Goal: Transaction & Acquisition: Purchase product/service

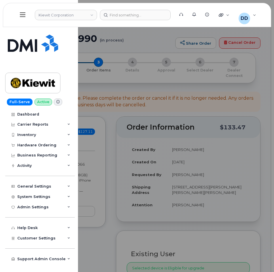
scroll to position [58, 0]
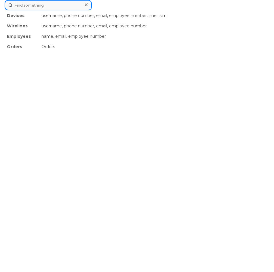
click at [125, 10] on div "Devices username, phone number, email, employee number, imei, sim Wirelines use…" at bounding box center [137, 5] width 265 height 10
paste input "740-502-6504"
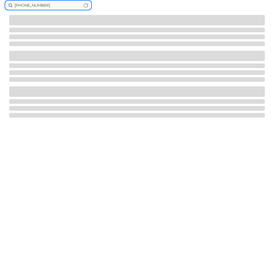
type input "740-502-6504"
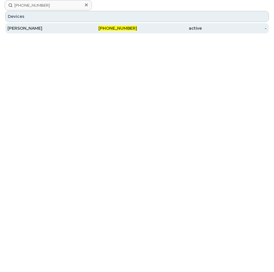
click at [25, 29] on div "[PERSON_NAME]" at bounding box center [39, 28] width 65 height 6
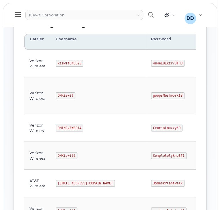
scroll to position [88, 0]
click at [63, 61] on code "kiewit043025" at bounding box center [69, 63] width 27 height 7
copy code "kiewit043025"
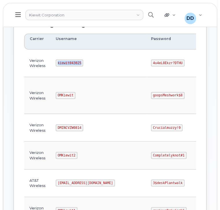
click at [99, 73] on td "kiewit043025" at bounding box center [97, 64] width 95 height 28
click at [151, 61] on code "4u4eL8Ekzr?DTHU" at bounding box center [167, 63] width 33 height 7
click at [151, 63] on code "4u4eL8Ekzr?DTHU" at bounding box center [167, 63] width 33 height 7
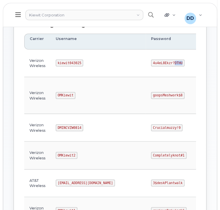
click at [151, 63] on code "4u4eL8Ekzr?DTHU" at bounding box center [167, 63] width 33 height 7
copy code "4u4eL8Ekzr?DTHU"
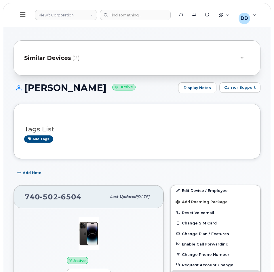
click at [26, 14] on button at bounding box center [23, 15] width 18 height 17
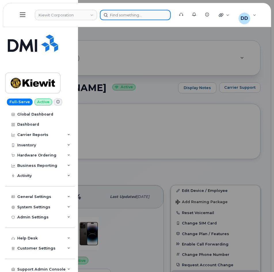
click at [125, 14] on div at bounding box center [135, 15] width 71 height 10
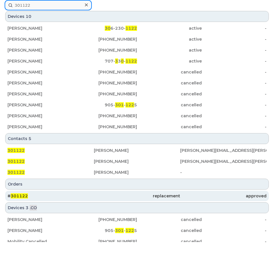
type input "301122"
click at [23, 195] on span "301122" at bounding box center [19, 195] width 17 height 5
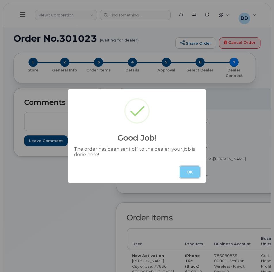
click at [186, 172] on button "OK" at bounding box center [190, 172] width 20 height 12
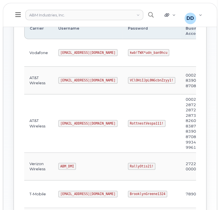
scroll to position [97, 0]
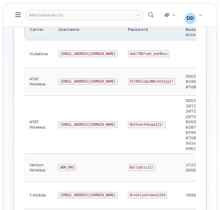
click at [71, 123] on code "[EMAIL_ADDRESS][DOMAIN_NAME]" at bounding box center [87, 124] width 59 height 7
copy code "[EMAIL_ADDRESS][DOMAIN_NAME]"
click at [129, 124] on code "RottnestVespa111!" at bounding box center [146, 124] width 37 height 7
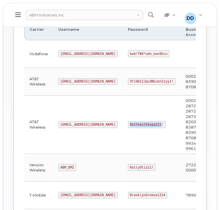
click at [129, 124] on code "RottnestVespa111!" at bounding box center [146, 124] width 37 height 7
click at [141, 126] on td "RottnestVespa111!" at bounding box center [151, 125] width 58 height 59
drag, startPoint x: 138, startPoint y: 122, endPoint x: 101, endPoint y: 125, distance: 37.0
click at [122, 125] on td "RottnestVespa111!" at bounding box center [151, 125] width 58 height 59
copy code "RottnestVespa111!"
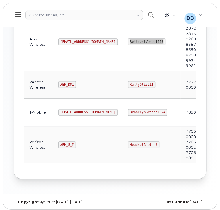
scroll to position [180, 0]
click at [65, 83] on code "ABM_DMI" at bounding box center [67, 84] width 18 height 7
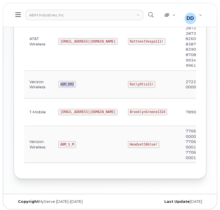
click at [65, 83] on code "ABM_DMI" at bounding box center [67, 84] width 18 height 7
click at [86, 146] on td "ABM_S_M" at bounding box center [87, 144] width 69 height 37
click at [69, 82] on code "ABM_DMI" at bounding box center [67, 84] width 18 height 7
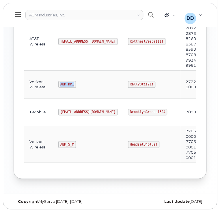
copy code "ABM_DMI"
drag, startPoint x: 129, startPoint y: 82, endPoint x: 107, endPoint y: 84, distance: 21.7
click at [128, 84] on code "RallyOtis21!" at bounding box center [141, 84] width 27 height 7
copy code "RallyOtis21!"
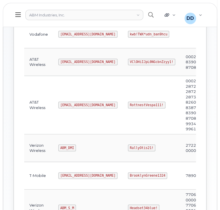
scroll to position [117, 0]
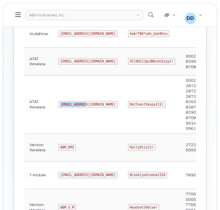
drag, startPoint x: 83, startPoint y: 104, endPoint x: 60, endPoint y: 106, distance: 23.5
click at [60, 106] on code "[EMAIL_ADDRESS][DOMAIN_NAME]" at bounding box center [87, 104] width 59 height 7
copy code "[EMAIL_ADDRESS][DOMAIN_NAME]"
drag, startPoint x: 139, startPoint y: 104, endPoint x: 108, endPoint y: 105, distance: 30.9
click at [128, 105] on code "RottnestVespa111!" at bounding box center [146, 104] width 37 height 7
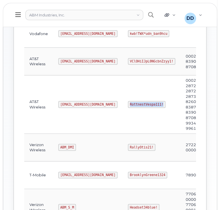
copy code "RottnestVespa111!"
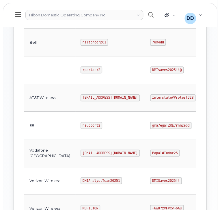
scroll to position [216, 0]
drag, startPoint x: 93, startPoint y: 97, endPoint x: 59, endPoint y: 99, distance: 34.7
click at [80, 99] on code "ms-hilton@dminc.com" at bounding box center [109, 98] width 59 height 7
copy code "ms-hilton@dminc.com"
drag, startPoint x: 165, startPoint y: 98, endPoint x: 128, endPoint y: 100, distance: 37.5
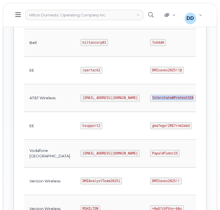
click at [150, 100] on code "Interstate#Protest328" at bounding box center [172, 98] width 45 height 7
copy code "Interstate#Protest328"
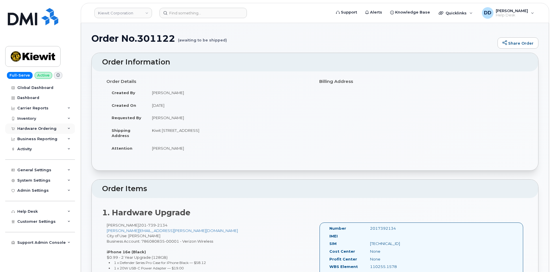
click at [50, 129] on div "Hardware Ordering" at bounding box center [36, 129] width 39 height 5
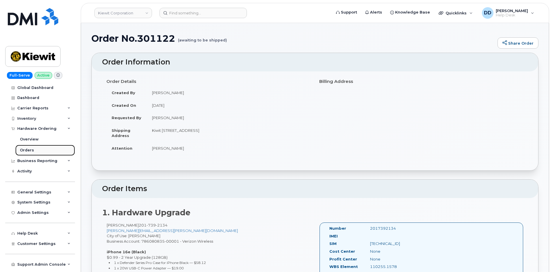
click at [29, 150] on div "Orders" at bounding box center [27, 150] width 14 height 5
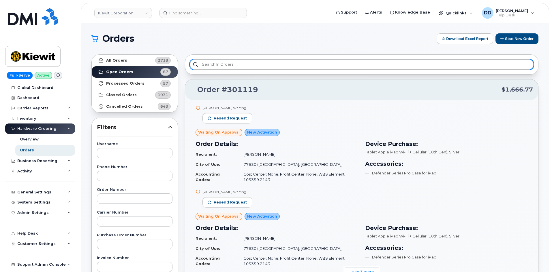
click at [261, 63] on input "text" at bounding box center [362, 64] width 344 height 10
paste input "301122"
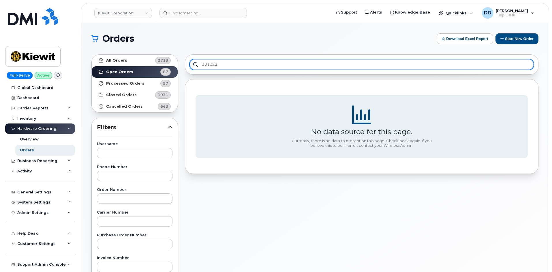
type input "301122"
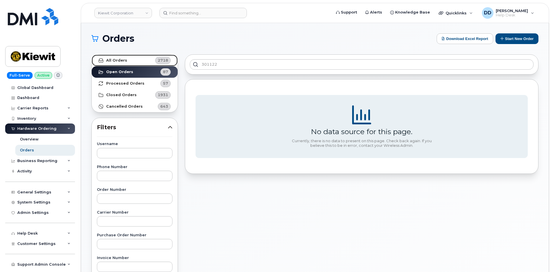
click at [117, 57] on link "All Orders 2718" at bounding box center [135, 61] width 86 height 12
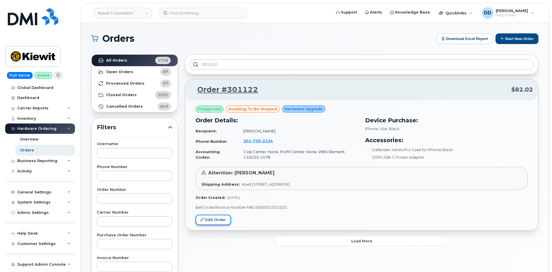
click at [219, 222] on link "Edit Order" at bounding box center [212, 220] width 35 height 11
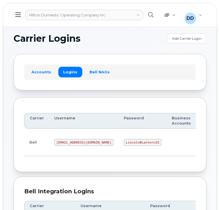
scroll to position [216, 0]
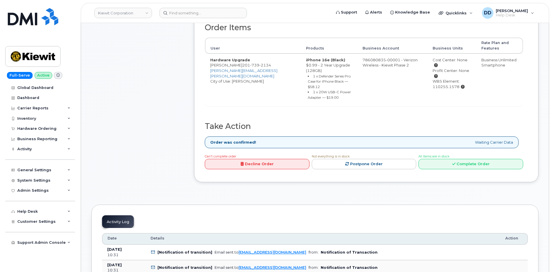
scroll to position [202, 0]
click at [261, 165] on link "Decline Order" at bounding box center [257, 164] width 105 height 11
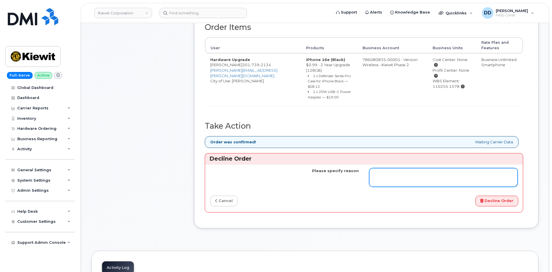
click at [382, 176] on textarea "Please specify reason" at bounding box center [443, 177] width 148 height 19
click at [433, 176] on textarea "Customer wishes to have a differnt model of iphone" at bounding box center [443, 177] width 148 height 19
type textarea "Customer wishes to have a different model of iphone"
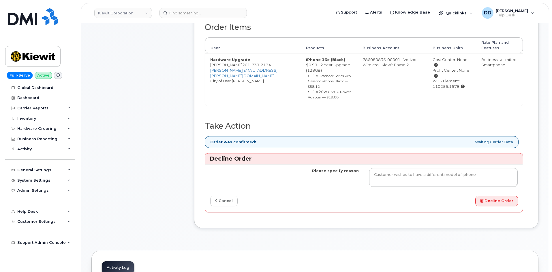
click at [391, 234] on div "Order Information $82.02 Created By Alexander Strull Created On September 18, 2…" at bounding box center [366, 59] width 344 height 356
click at [499, 201] on button "Decline Order" at bounding box center [496, 201] width 43 height 11
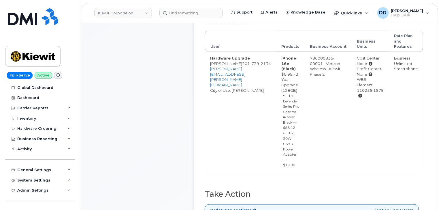
scroll to position [210, 0]
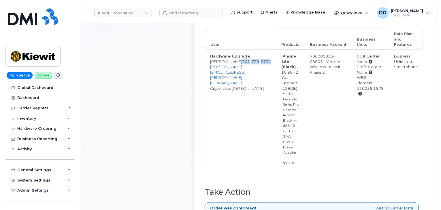
drag, startPoint x: 285, startPoint y: 66, endPoint x: 256, endPoint y: 68, distance: 28.9
click at [256, 68] on td "Hardware Upgrade [PERSON_NAME] [PHONE_NUMBER] [PERSON_NAME][EMAIL_ADDRESS][PERS…" at bounding box center [240, 111] width 71 height 122
copy span "[PHONE_NUMBER]"
drag, startPoint x: 254, startPoint y: 66, endPoint x: 211, endPoint y: 65, distance: 42.7
click at [211, 65] on td "Hardware Upgrade [PERSON_NAME] [PHONE_NUMBER] [PERSON_NAME][EMAIL_ADDRESS][PERS…" at bounding box center [240, 111] width 71 height 122
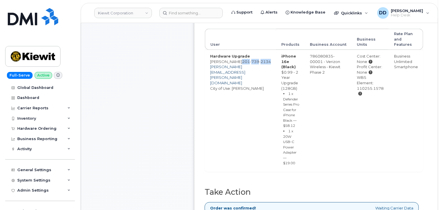
copy td "[PERSON_NAME]"
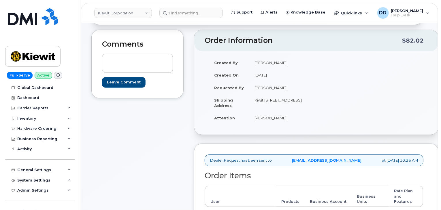
scroll to position [53, 0]
drag, startPoint x: 312, startPoint y: 111, endPoint x: 265, endPoint y: 101, distance: 47.3
click at [265, 101] on td "Kiwit 470 Chestnut Ridge Rd Ste 1 WOODCLIFF LAKE NJ 07677-7730 UNITED STATES" at bounding box center [280, 103] width 63 height 18
copy td "470 Chestnut Ridge Rd Ste 1 WOODCLIFF LAKE NJ 07677-7730 UNITED STATES"
drag, startPoint x: 290, startPoint y: 123, endPoint x: 255, endPoint y: 124, distance: 34.6
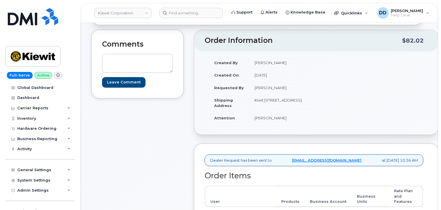
click at [255, 124] on td "[PERSON_NAME]" at bounding box center [280, 118] width 63 height 13
copy td "[PERSON_NAME]"
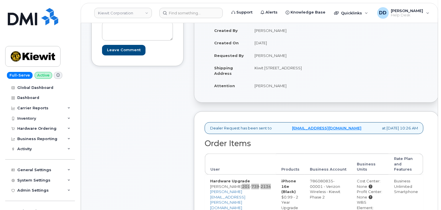
scroll to position [85, 0]
drag, startPoint x: 266, startPoint y: 79, endPoint x: 254, endPoint y: 80, distance: 11.9
click at [254, 80] on td "Kiwit [STREET_ADDRESS]" at bounding box center [280, 71] width 63 height 18
copy td "07677"
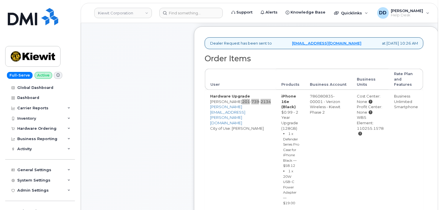
scroll to position [172, 0]
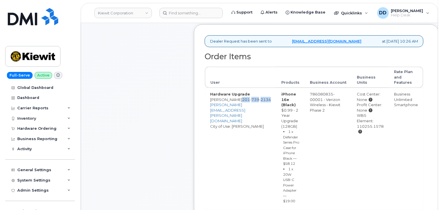
drag, startPoint x: 399, startPoint y: 131, endPoint x: 371, endPoint y: 122, distance: 30.1
click at [371, 122] on td "Cost Center: None Profit Center: None WBS Element: 110255.1578" at bounding box center [370, 149] width 37 height 122
copy div "WBS Element: 110255.1578"
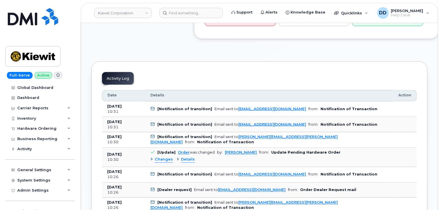
scroll to position [422, 0]
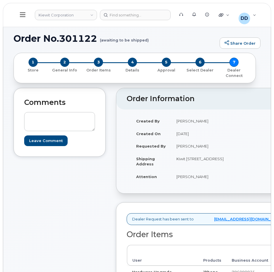
click at [21, 15] on icon at bounding box center [22, 15] width 5 height 6
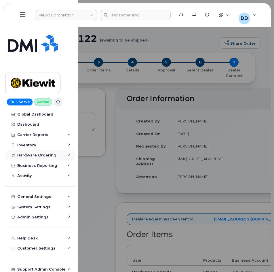
click at [35, 123] on div "Hardware Ordering" at bounding box center [36, 155] width 39 height 5
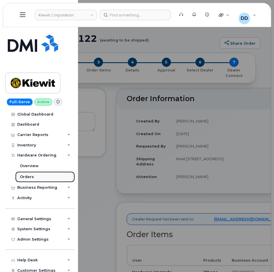
click at [30, 123] on div "Orders" at bounding box center [27, 176] width 14 height 5
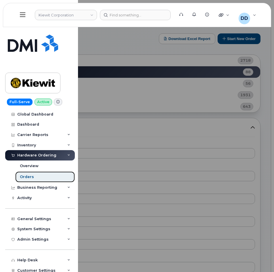
click at [27, 123] on div "Orders" at bounding box center [27, 176] width 14 height 5
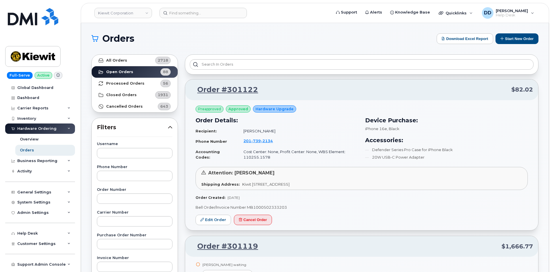
click at [46, 123] on div "Hardware Ordering" at bounding box center [36, 129] width 39 height 5
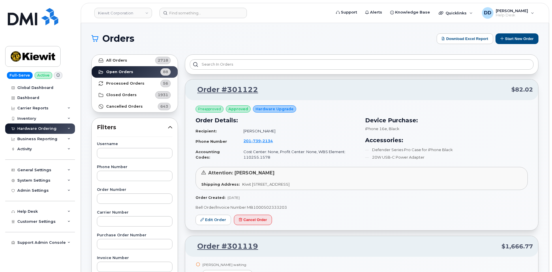
click at [69, 123] on icon at bounding box center [68, 128] width 3 height 3
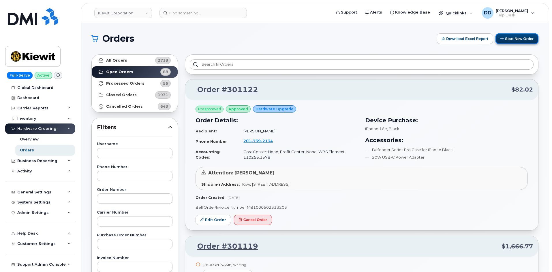
click at [272, 37] on button "Start New Order" at bounding box center [516, 38] width 43 height 11
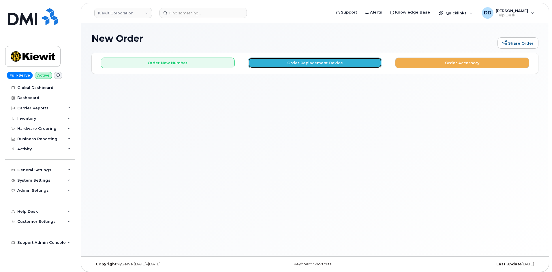
click at [310, 65] on button "Order Replacement Device" at bounding box center [315, 63] width 134 height 11
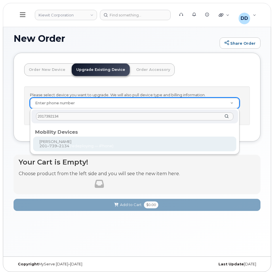
type input "2017392134"
type input "1164204"
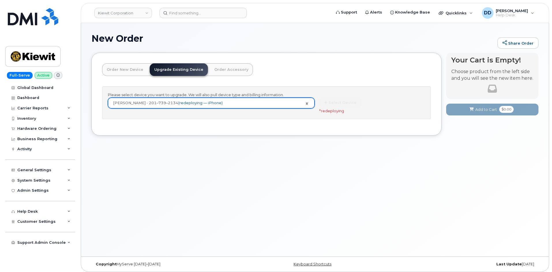
click at [334, 105] on div "Select Device * redeploying" at bounding box center [372, 106] width 106 height 16
click at [338, 99] on div "Select Device * redeploying" at bounding box center [372, 106] width 106 height 16
click at [123, 69] on link "Order New Device" at bounding box center [125, 69] width 46 height 13
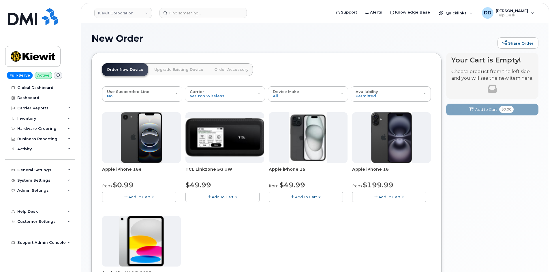
click at [173, 69] on link "Upgrade Existing Device" at bounding box center [179, 69] width 58 height 13
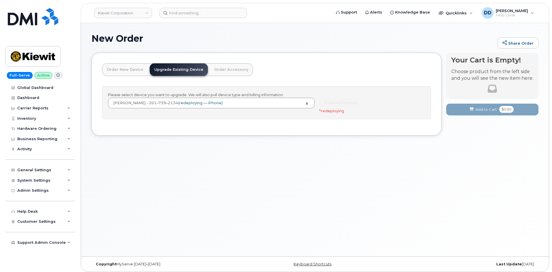
click at [329, 112] on span "redeploying" at bounding box center [332, 111] width 23 height 5
click at [121, 69] on link "Order New Device" at bounding box center [125, 69] width 46 height 13
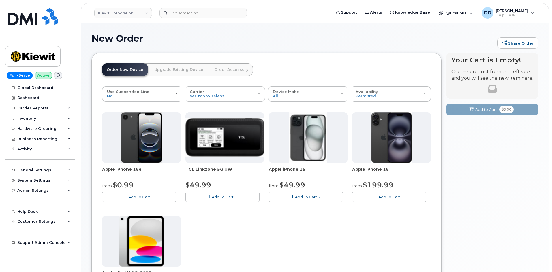
click at [312, 199] on span "Add To Cart" at bounding box center [306, 197] width 22 height 5
click at [308, 209] on link "$49.99 - 2 Year Activation (128GB)" at bounding box center [308, 207] width 77 height 7
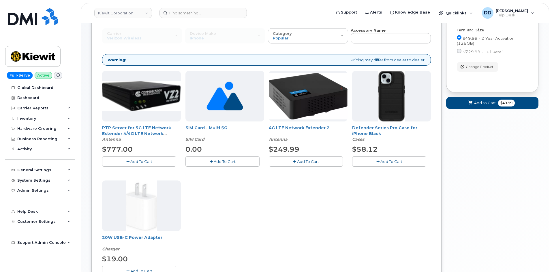
scroll to position [60, 0]
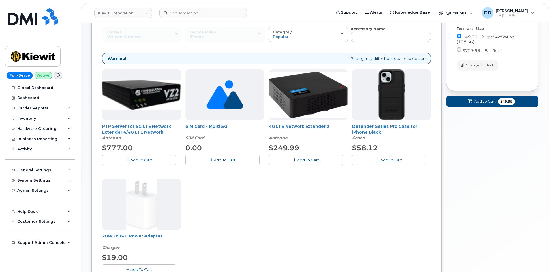
click at [397, 160] on span "Add To Cart" at bounding box center [391, 160] width 22 height 5
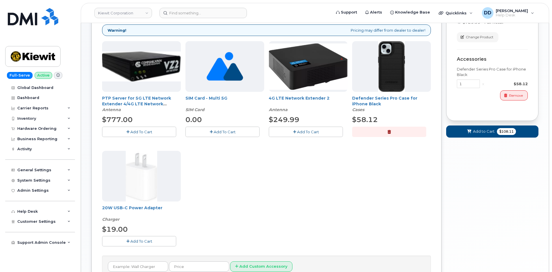
scroll to position [89, 0]
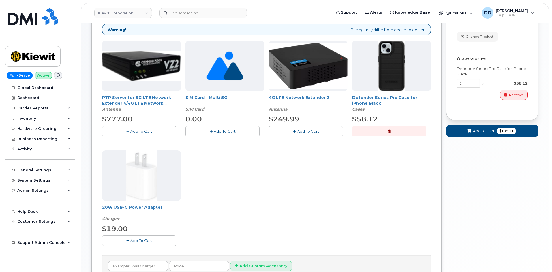
click at [117, 244] on button "Add To Cart" at bounding box center [139, 241] width 74 height 10
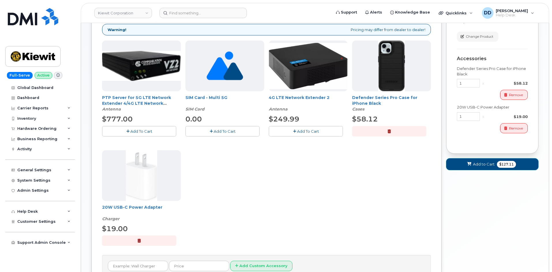
click at [480, 167] on span "Add to Cart" at bounding box center [484, 164] width 22 height 5
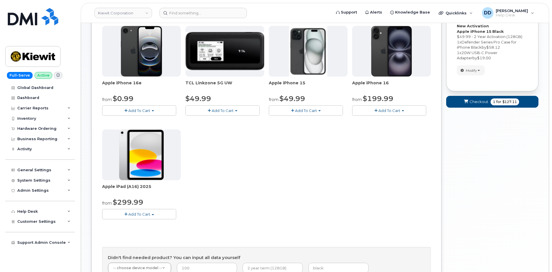
scroll to position [151, 0]
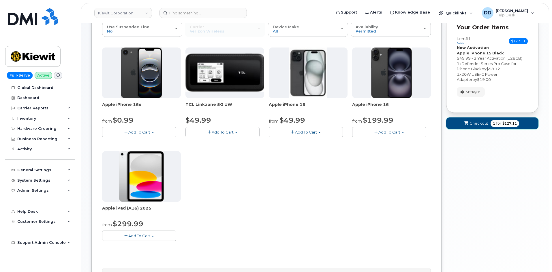
click at [466, 122] on icon "submit" at bounding box center [466, 124] width 4 height 4
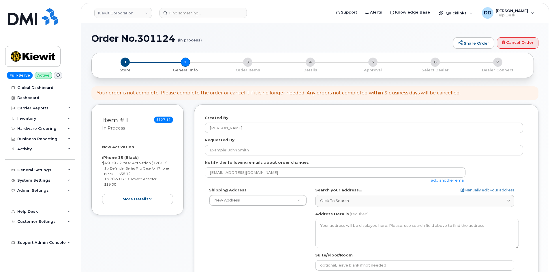
select select
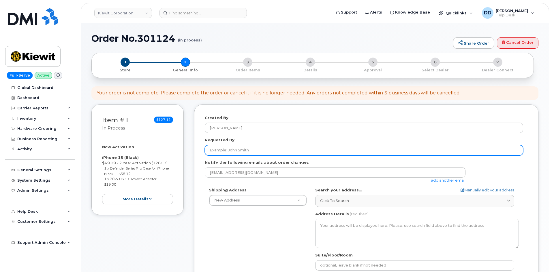
click at [241, 150] on input "Requested By" at bounding box center [364, 150] width 318 height 10
paste input "[PERSON_NAME]"
type input "[PERSON_NAME]"
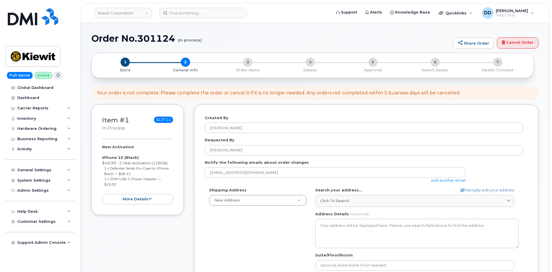
click at [254, 227] on div "Shipping Address New Address New Address 2306 Foreman Rd. 2008 W. Ho Mills Hwy …" at bounding box center [364, 254] width 318 height 132
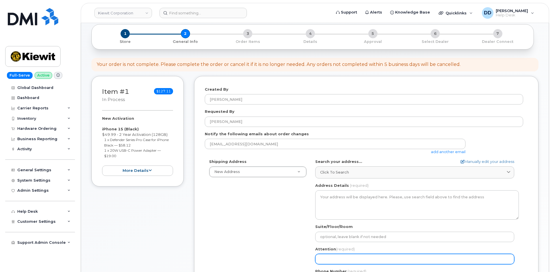
scroll to position [29, 0]
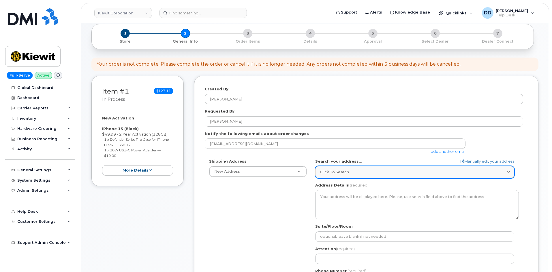
click at [363, 169] on link "Click to search" at bounding box center [414, 172] width 199 height 12
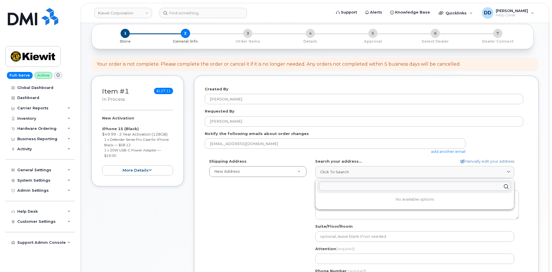
paste input "470 Chestnut Ridge Rd Ste 1 WOODCLIFF LAKE NJ 07677-7730 UNITED STATES"
type input "470 Chestnut Ridge Rd Ste 1 WOODCLIFF LAKE NJ 07677-7730 UNITED STATES"
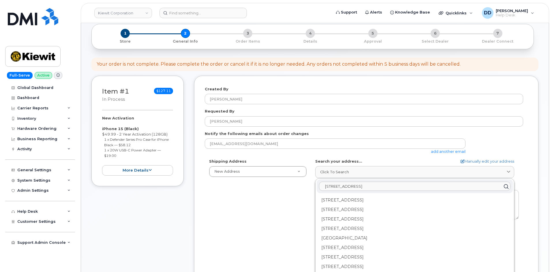
click at [408, 187] on input "470 Chestnut Ridge Rd Ste 1 WOODCLIFF LAKE NJ 07677-7730 UNITED STATES" at bounding box center [414, 186] width 191 height 9
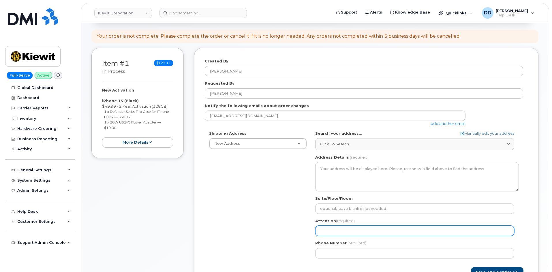
scroll to position [58, 0]
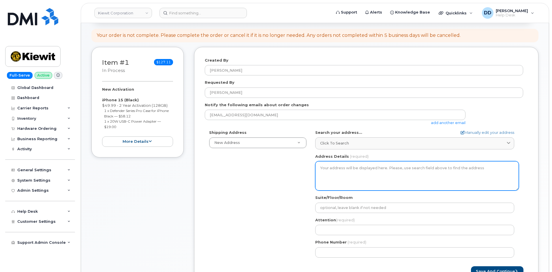
click at [350, 172] on textarea "Address Details" at bounding box center [416, 175] width 203 height 29
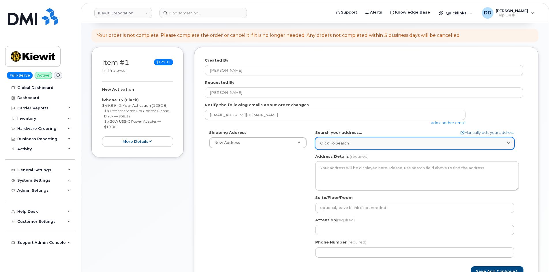
click at [363, 142] on div "Click to search" at bounding box center [414, 143] width 189 height 5
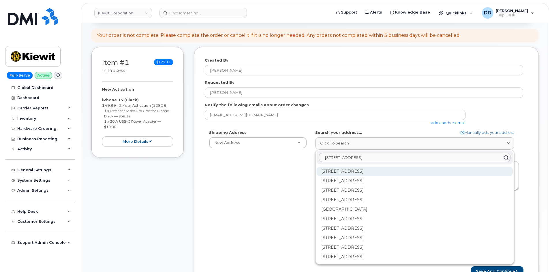
click at [351, 172] on div "470 Chestnut Ridge Rd Woodcliff Lake NJ 07677" at bounding box center [414, 172] width 196 height 10
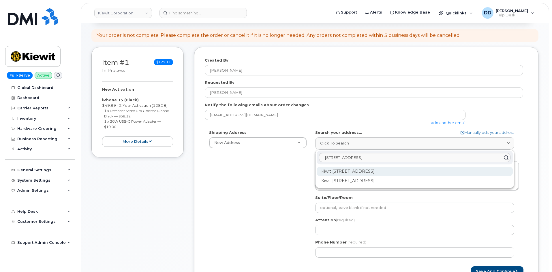
click at [380, 171] on div "Kiwit 470 Chestnut Ridge Rd Ste 1 Woodcliff Lake NJ 07677-7730" at bounding box center [414, 172] width 196 height 10
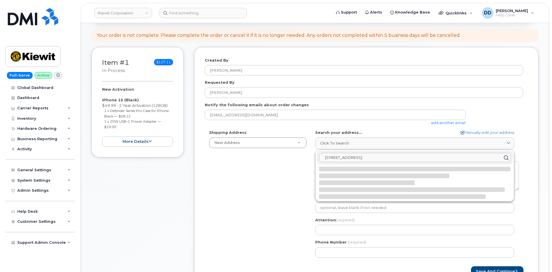
select select
type textarea "Kiwit 470 Chestnut Ridge Rd Ste 1 WOODCLIFF LAKE NJ 07677-7730 UNITED STATES"
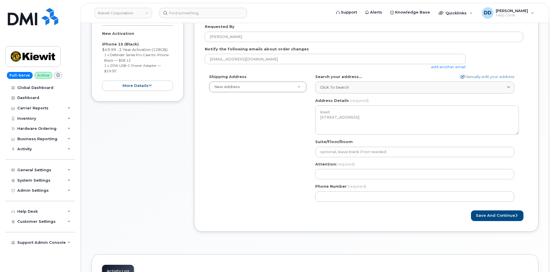
scroll to position [115, 0]
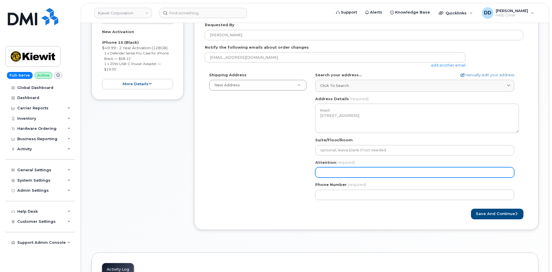
click at [386, 169] on input "Attention (required)" at bounding box center [414, 172] width 199 height 10
paste input "Carmela Cortezano"
select select
type input "Carmela Cortezano"
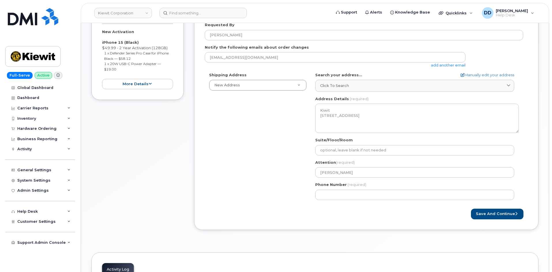
click at [291, 211] on div "Save and Continue" at bounding box center [366, 214] width 323 height 11
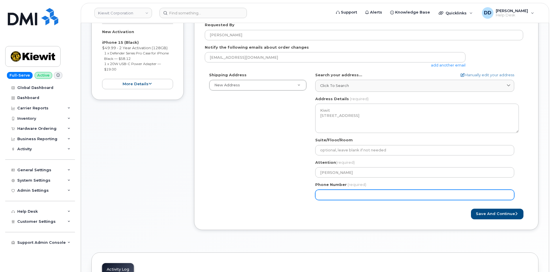
click at [337, 199] on input "Phone Number" at bounding box center [414, 195] width 199 height 10
paste input "2017392134"
select select
type input "2017392134"
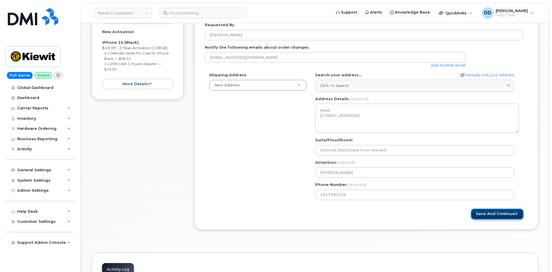
click at [505, 215] on button "Save and Continue" at bounding box center [497, 214] width 52 height 11
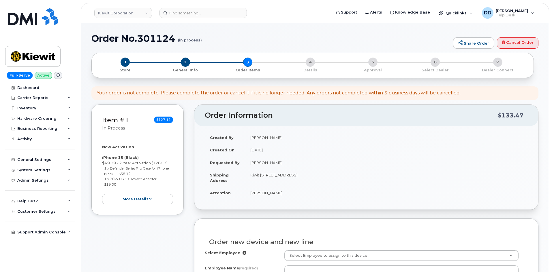
select select
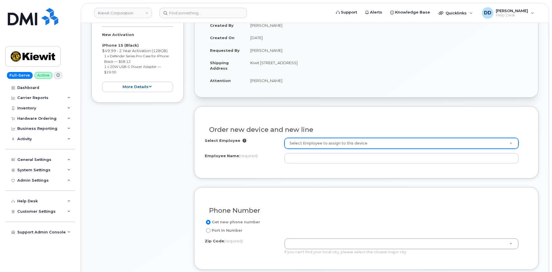
scroll to position [115, 0]
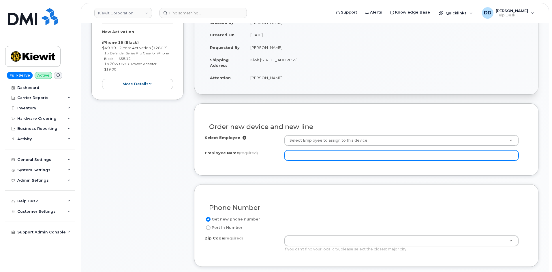
click at [309, 156] on input "Employee Name (required)" at bounding box center [401, 155] width 234 height 10
paste input "[PERSON_NAME]"
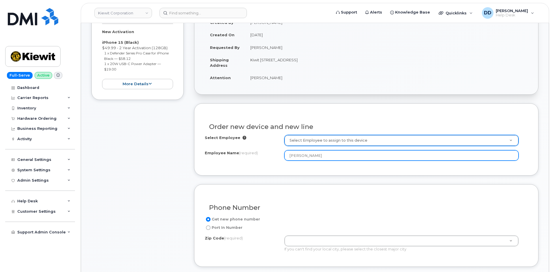
type input "[PERSON_NAME]"
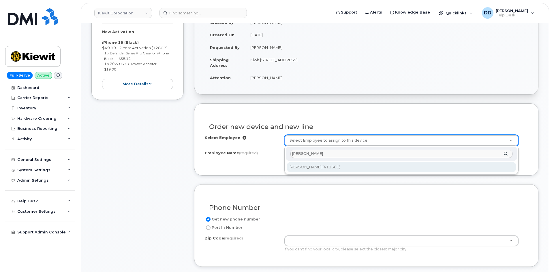
type input "[PERSON_NAME]"
type input "2154674"
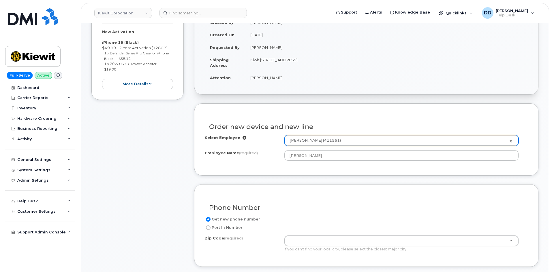
type input "[STREET_ADDRESS]"
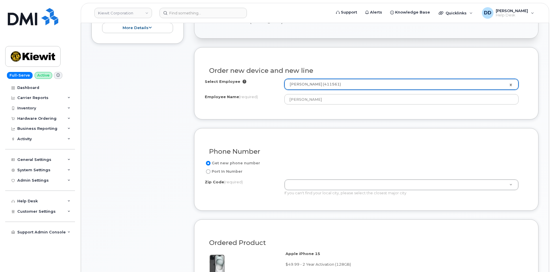
scroll to position [173, 0]
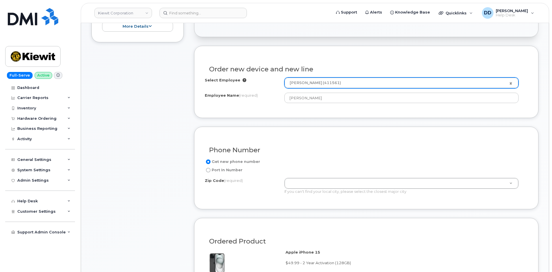
click at [208, 170] on input "Port In Number" at bounding box center [208, 170] width 5 height 5
radio input "true"
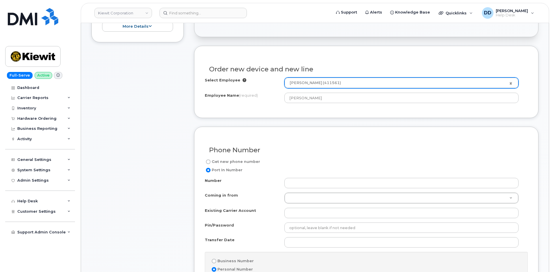
click at [208, 162] on input "Get new phone number" at bounding box center [208, 162] width 5 height 5
radio input "true"
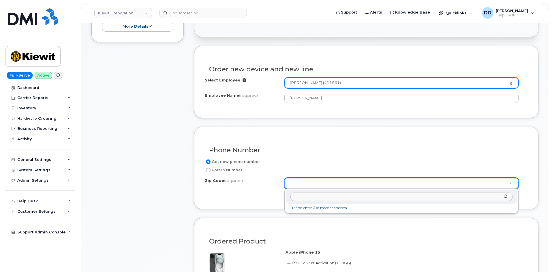
paste input "07677"
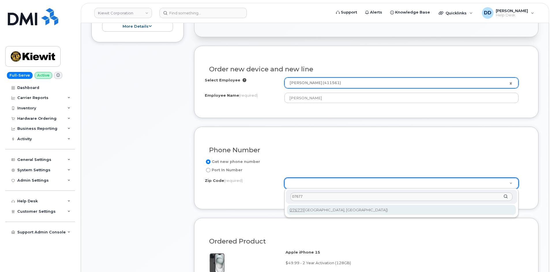
type input "07677"
type input "07677 ([GEOGRAPHIC_DATA], [GEOGRAPHIC_DATA])"
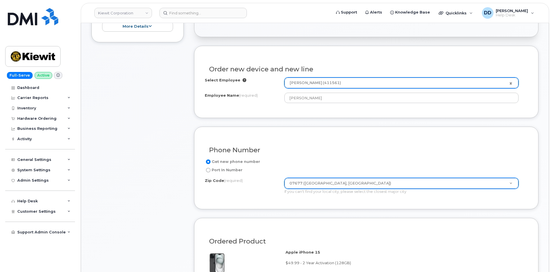
click at [364, 213] on form "Existing User Additional cost to upgrading the device Selected device is Eligib…" at bounding box center [366, 251] width 344 height 411
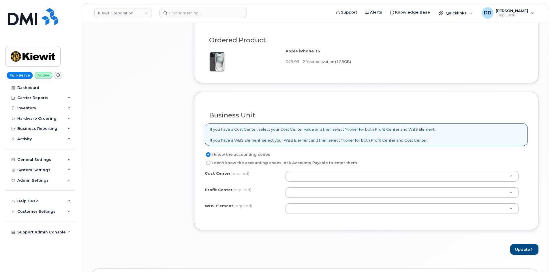
scroll to position [375, 0]
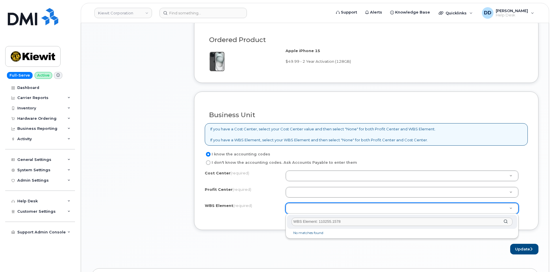
drag, startPoint x: 319, startPoint y: 221, endPoint x: 291, endPoint y: 222, distance: 28.3
click at [291, 222] on div "WBS Element: 110255.1578" at bounding box center [402, 222] width 230 height 14
type input "110255.1578"
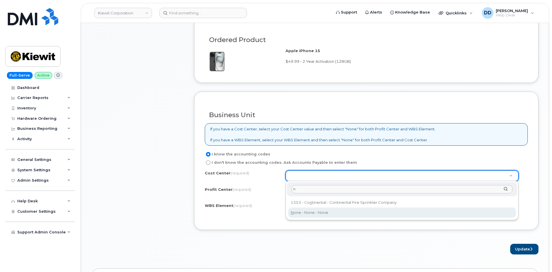
type input "n"
type input "None"
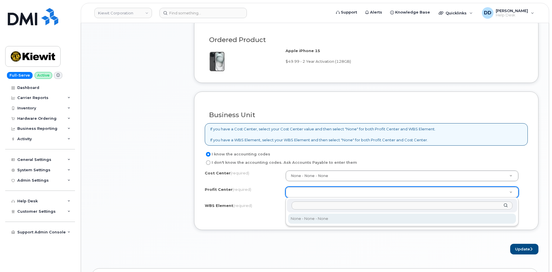
select select "None"
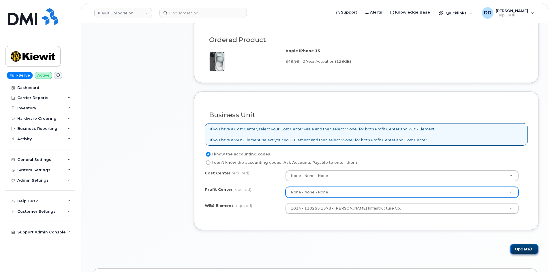
click at [515, 251] on button "Update" at bounding box center [524, 249] width 28 height 11
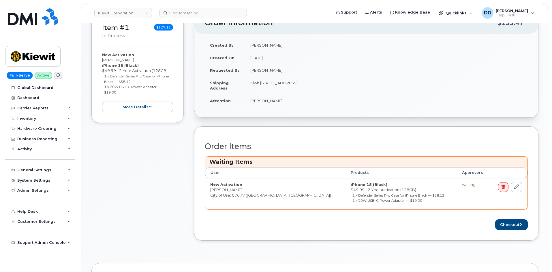
scroll to position [118, 0]
click at [519, 224] on icon "submit" at bounding box center [520, 224] width 2 height 4
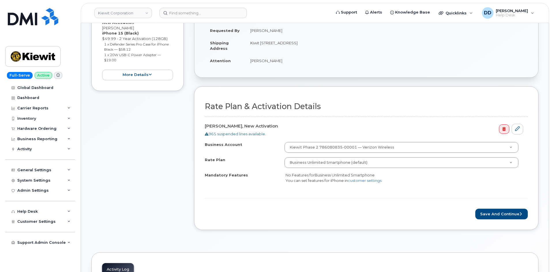
scroll to position [115, 0]
click at [509, 215] on button "Save and Continue" at bounding box center [501, 213] width 52 height 11
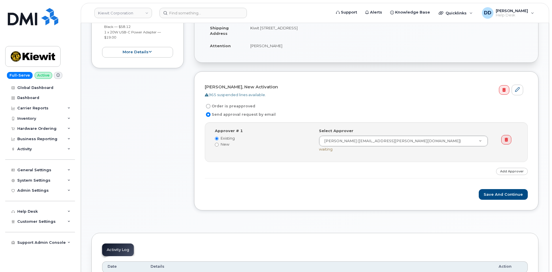
scroll to position [131, 0]
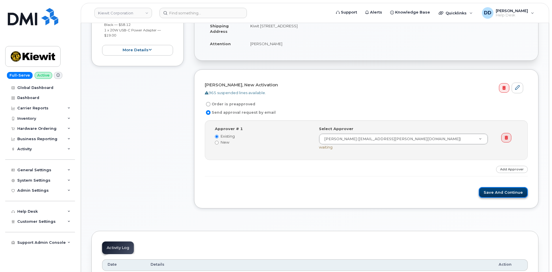
drag, startPoint x: 506, startPoint y: 194, endPoint x: 512, endPoint y: 194, distance: 5.5
click at [506, 194] on button "Save and Continue" at bounding box center [502, 192] width 49 height 11
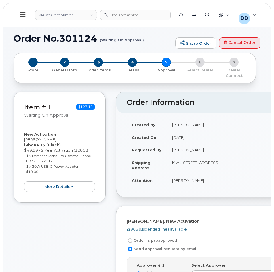
click at [98, 227] on div "Item #1 Waiting On Approval $127.11 New Activation [PERSON_NAME] iPhone 15 (Bla…" at bounding box center [60, 225] width 92 height 267
